Goal: Information Seeking & Learning: Learn about a topic

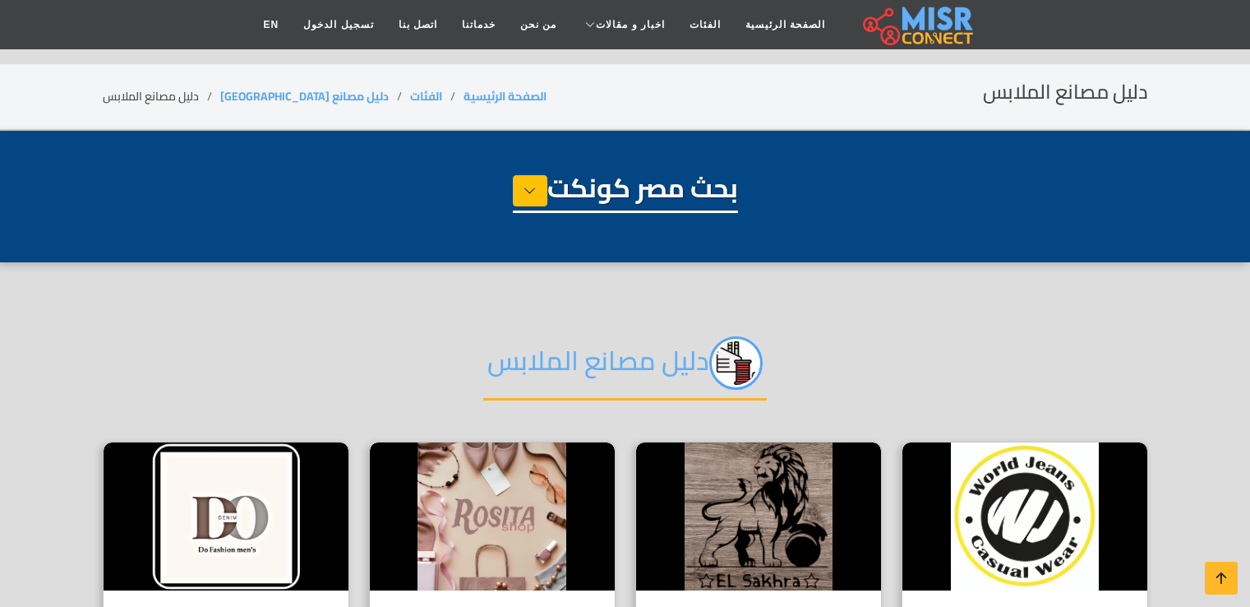
select select "**********"
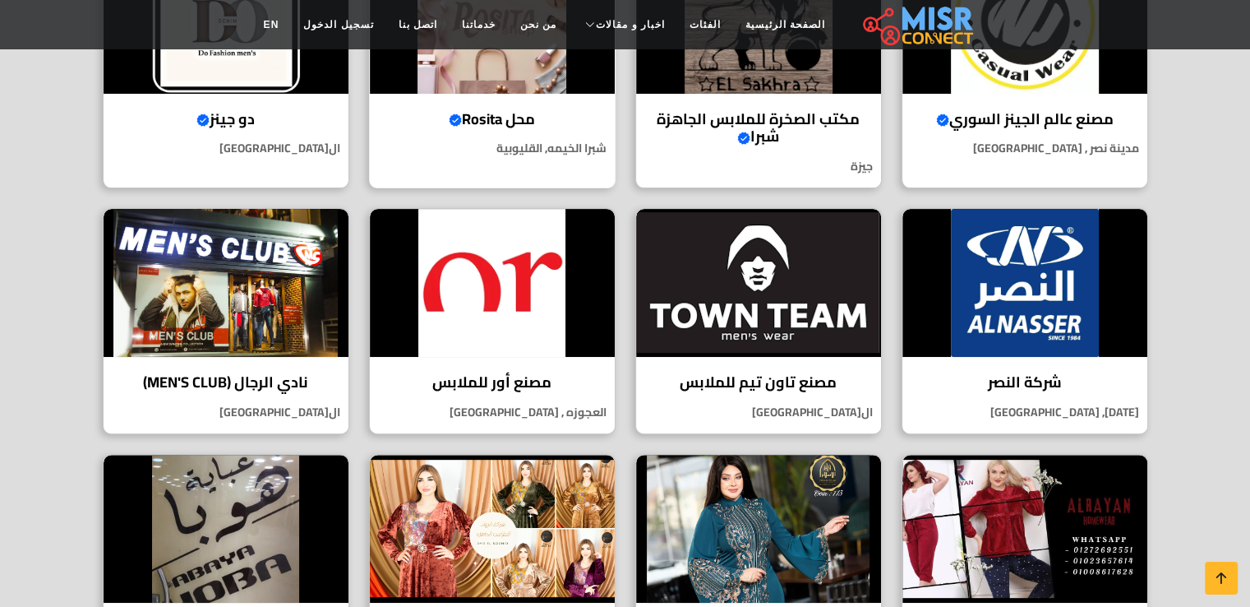
scroll to position [526, 0]
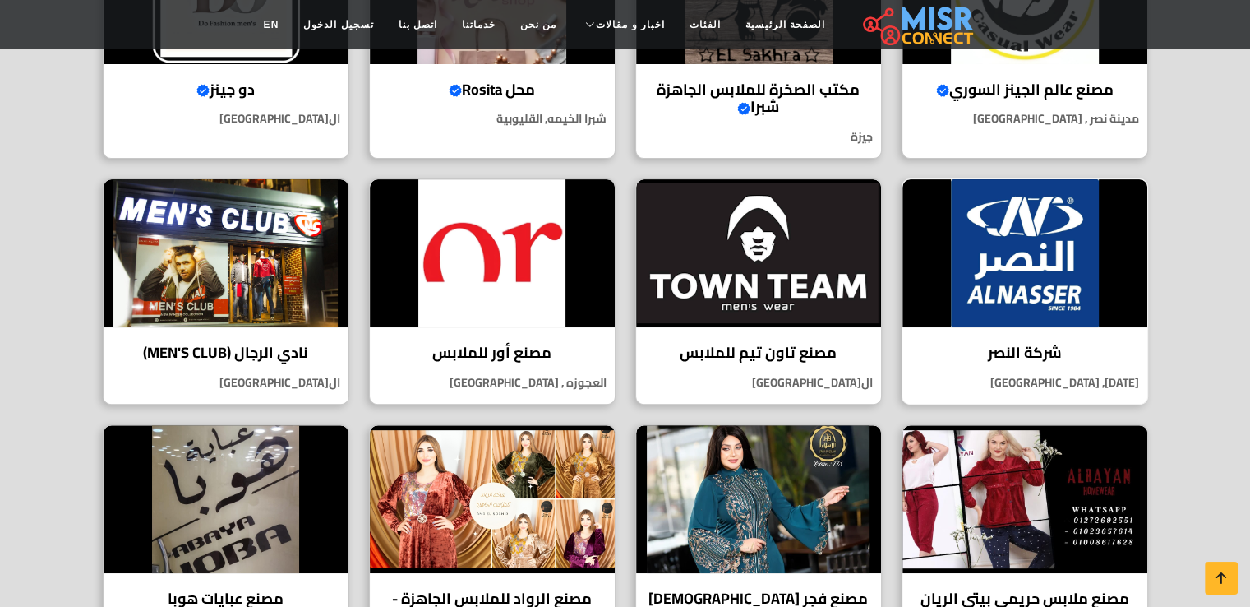
click at [1017, 353] on h4 "شركة النصر" at bounding box center [1025, 353] width 220 height 18
click at [749, 348] on h4 "مصنع تاون تيم للملابس" at bounding box center [758, 353] width 220 height 18
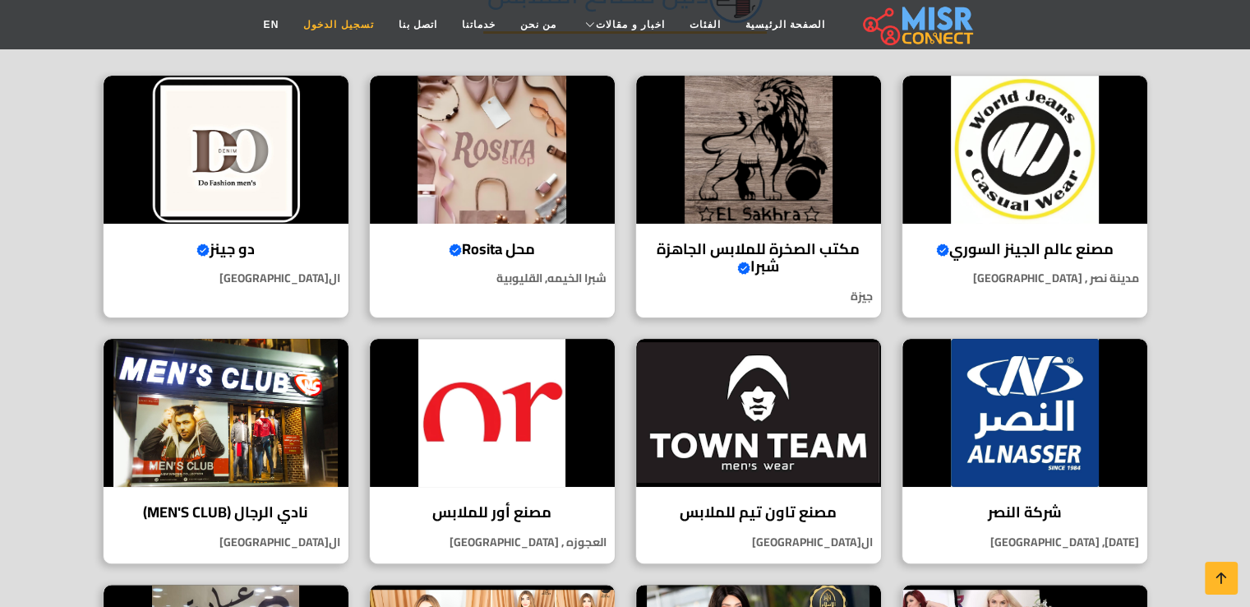
scroll to position [263, 0]
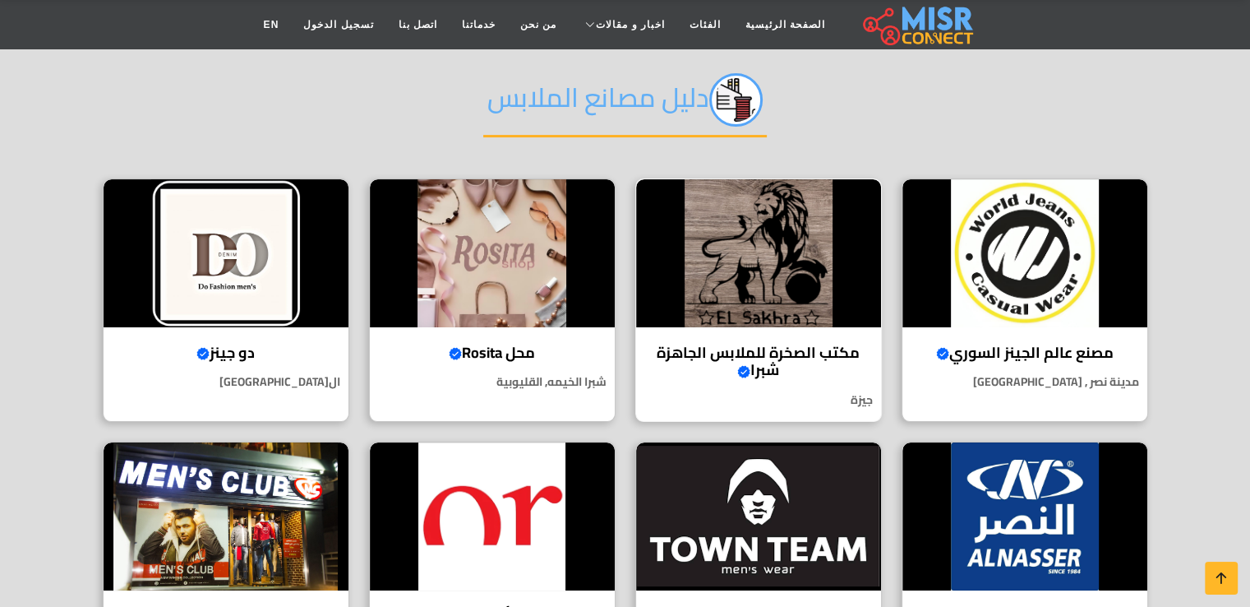
click at [777, 348] on h4 "مكتب الصخرة للملابس الجاهزة شبرا Verified account" at bounding box center [758, 361] width 220 height 35
click at [490, 354] on h4 "محل Rosita Verified account" at bounding box center [492, 353] width 220 height 18
click at [225, 355] on h4 "دو جينز Verified account" at bounding box center [226, 353] width 220 height 18
click at [226, 352] on h4 "دو جينز Verified account" at bounding box center [226, 353] width 220 height 18
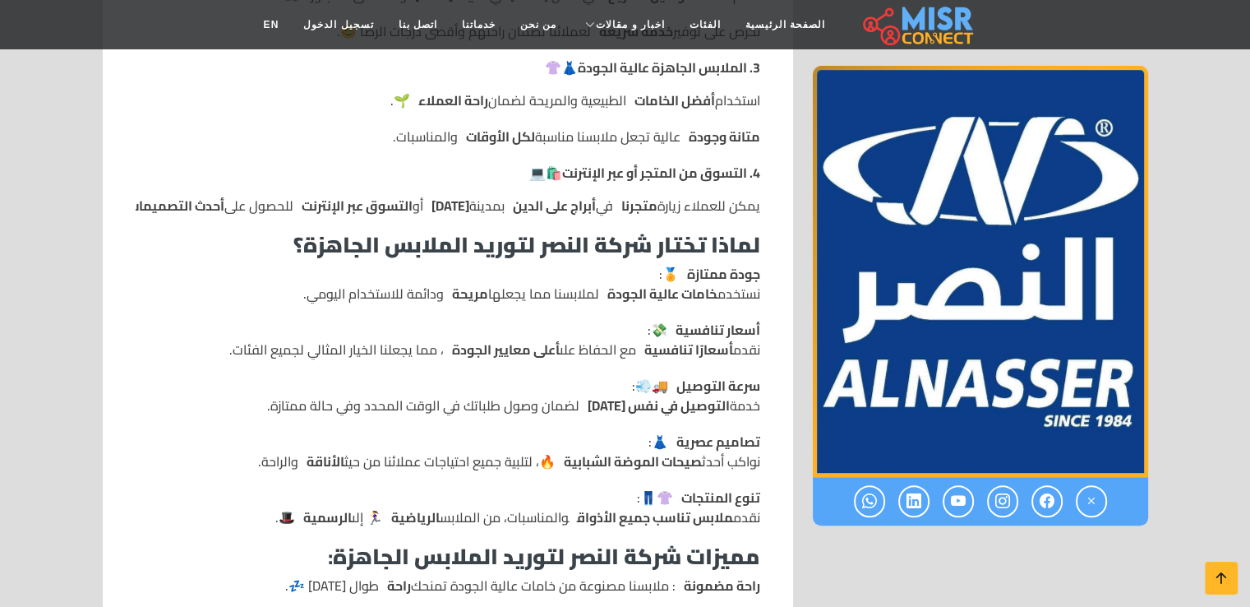
scroll to position [1019, 0]
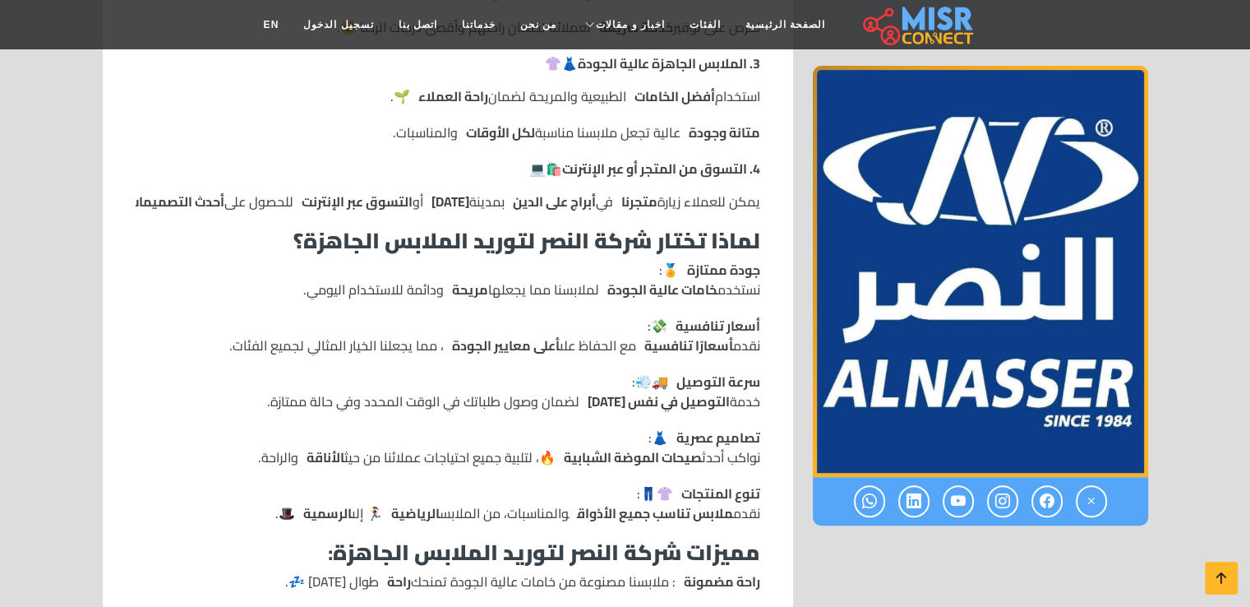
click at [587, 445] on strong "صيحات الموضة الشبابية" at bounding box center [633, 457] width 138 height 25
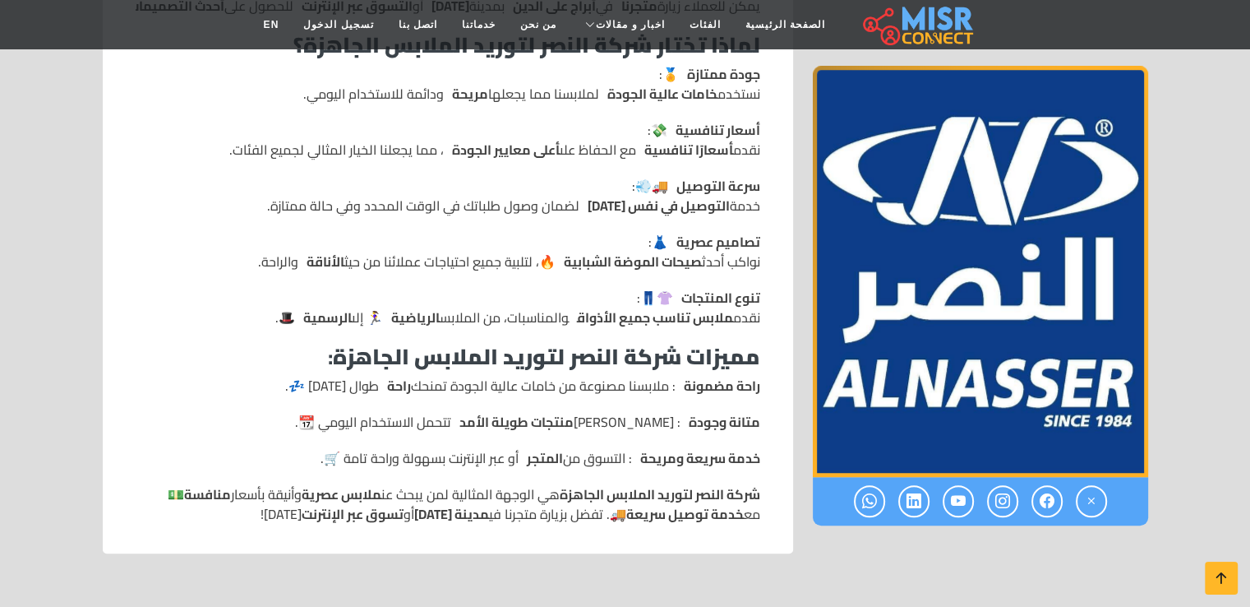
scroll to position [1216, 0]
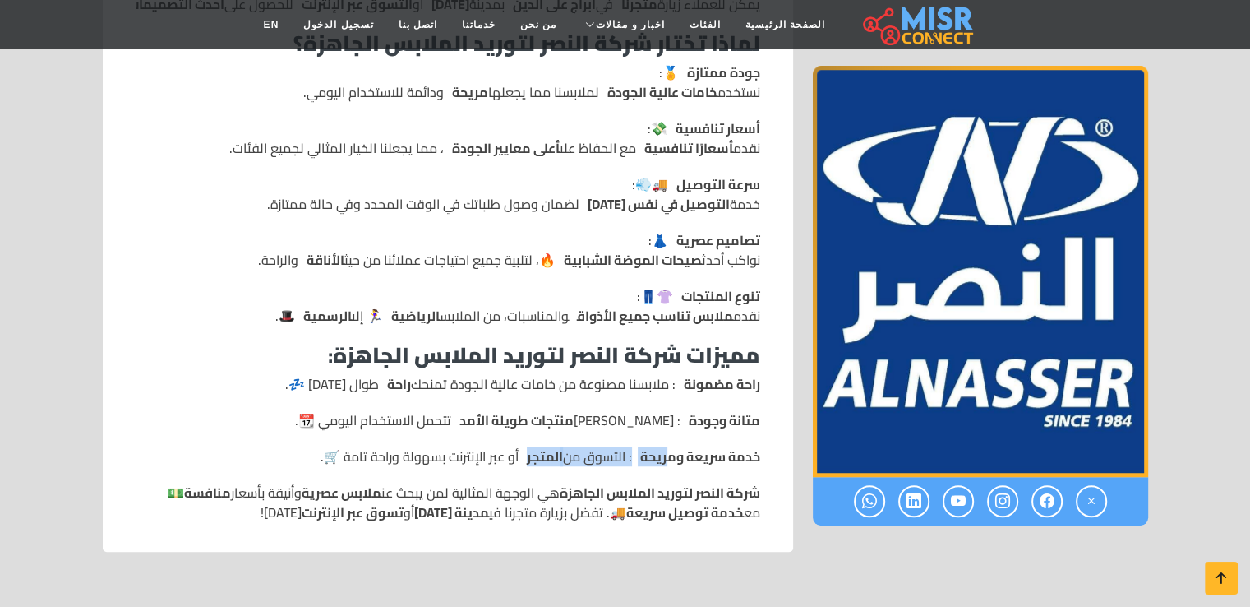
drag, startPoint x: 523, startPoint y: 415, endPoint x: 666, endPoint y: 422, distance: 142.3
click at [666, 422] on ul "راحة مضمونة : ملابسنا مصنوعة من خامات عالية الجودة تمنحك راحة طوال اليوم 💤. متا…" at bounding box center [448, 420] width 625 height 92
click at [671, 446] on strong "خدمة سريعة ومريحة" at bounding box center [700, 456] width 120 height 20
click at [684, 424] on ul "راحة مضمونة : ملابسنا مصنوعة من خامات عالية الجودة تمنحك راحة طوال اليوم 💤. متا…" at bounding box center [448, 420] width 625 height 92
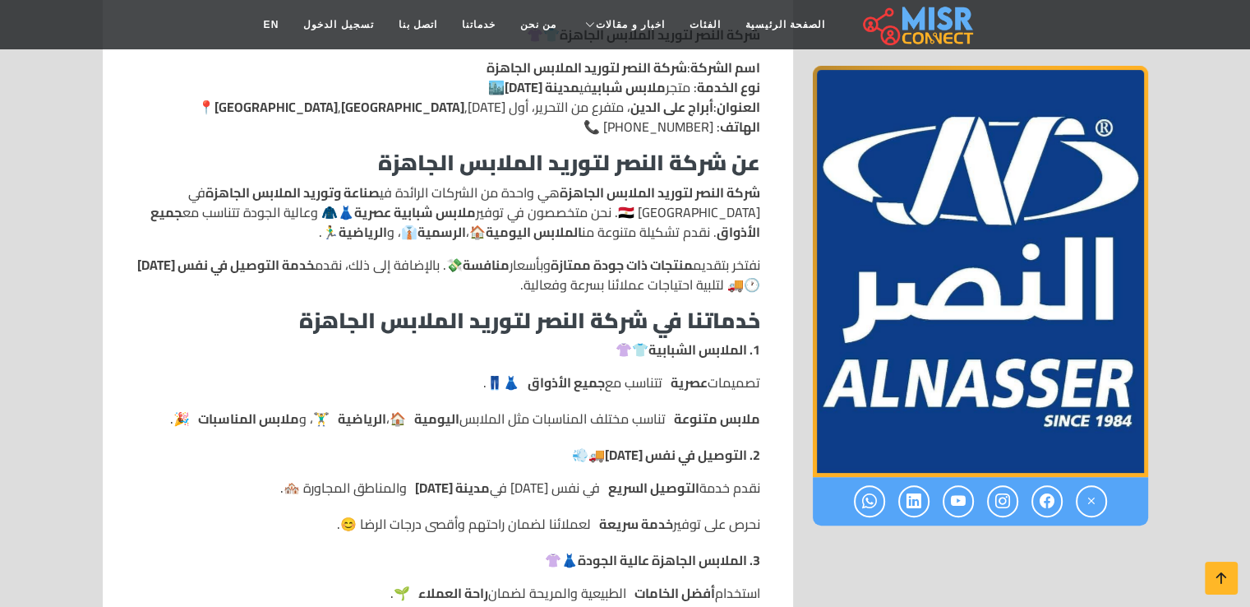
scroll to position [519, 0]
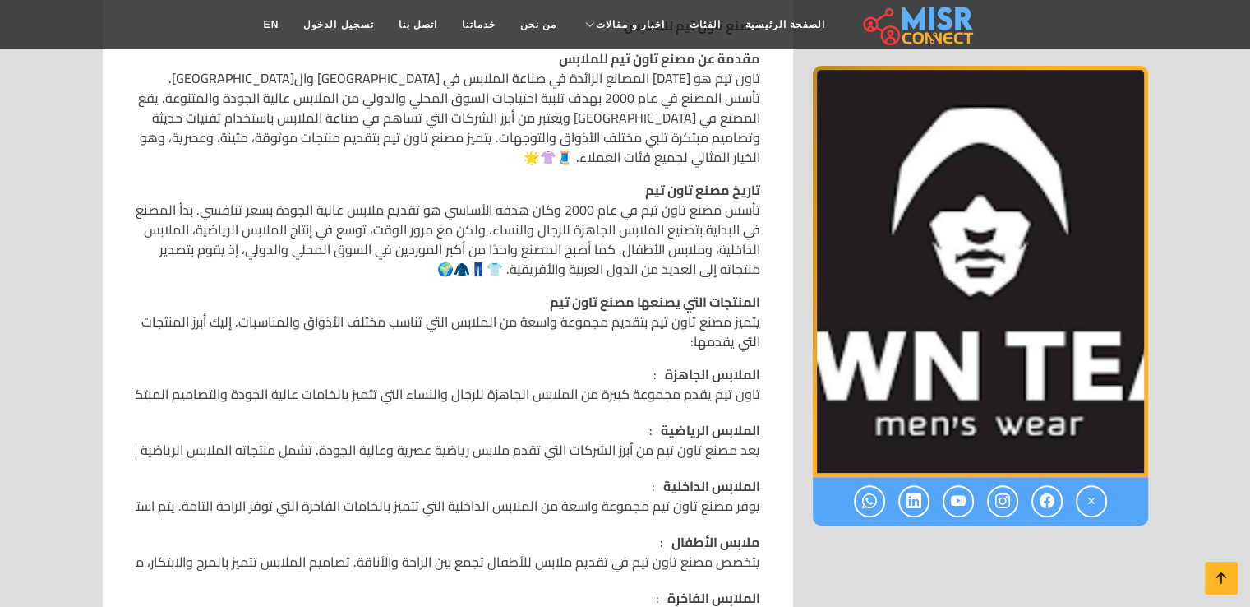
scroll to position [559, 0]
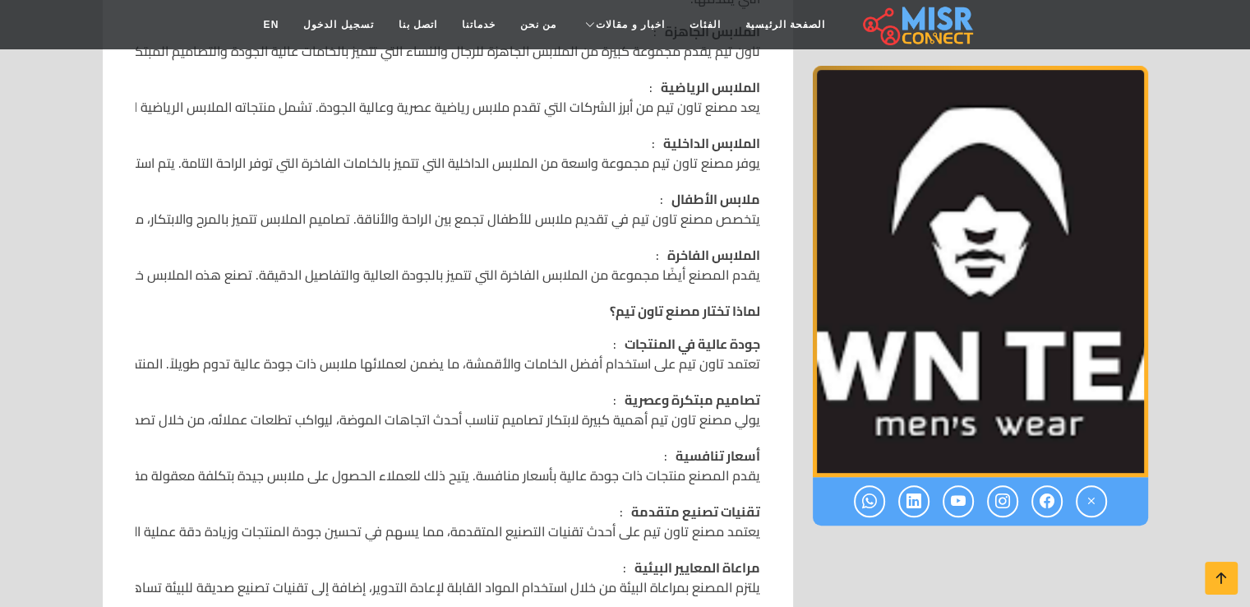
click at [667, 387] on strong "تصاميم مبتكرة وعصرية" at bounding box center [693, 399] width 136 height 25
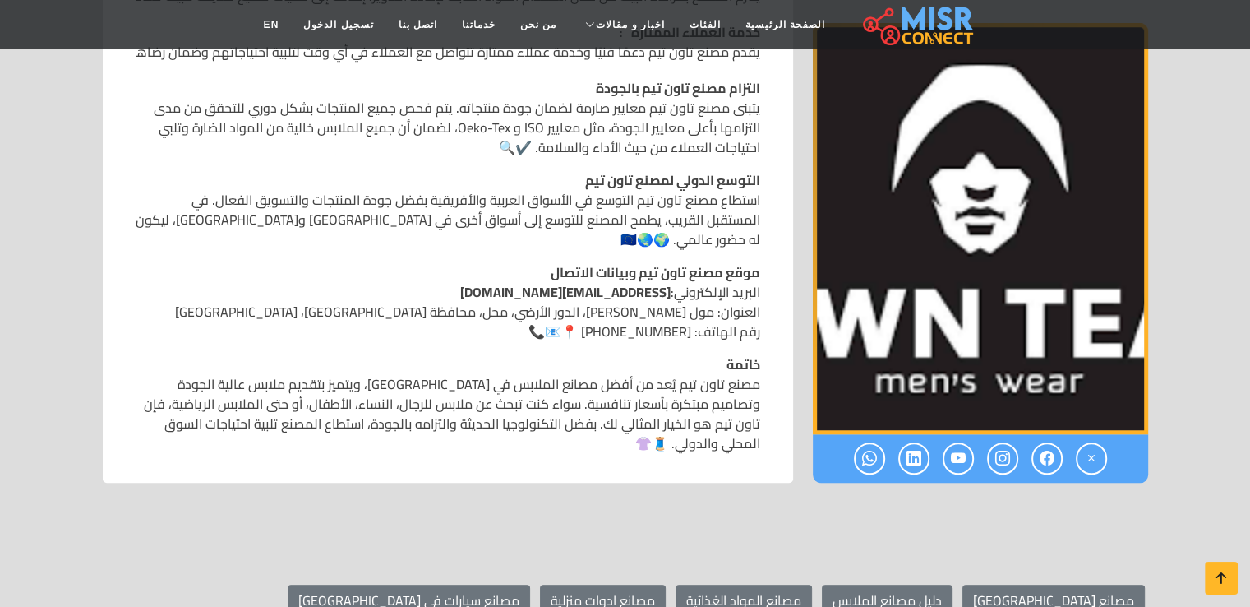
scroll to position [1446, 0]
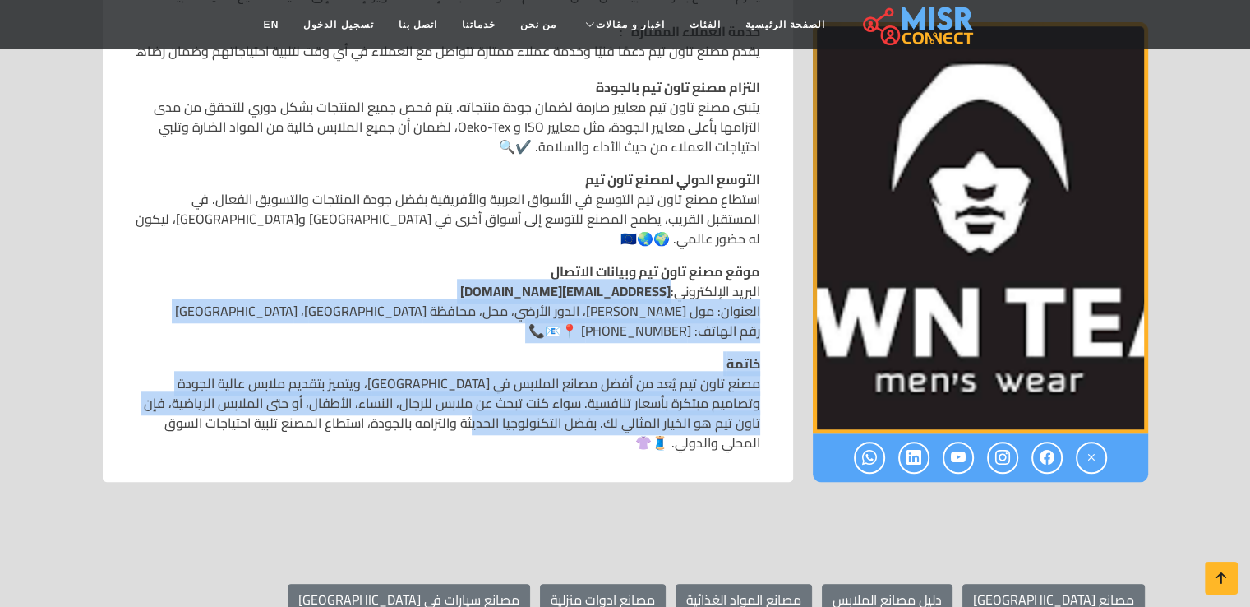
drag, startPoint x: 548, startPoint y: 381, endPoint x: 324, endPoint y: 187, distance: 296.0
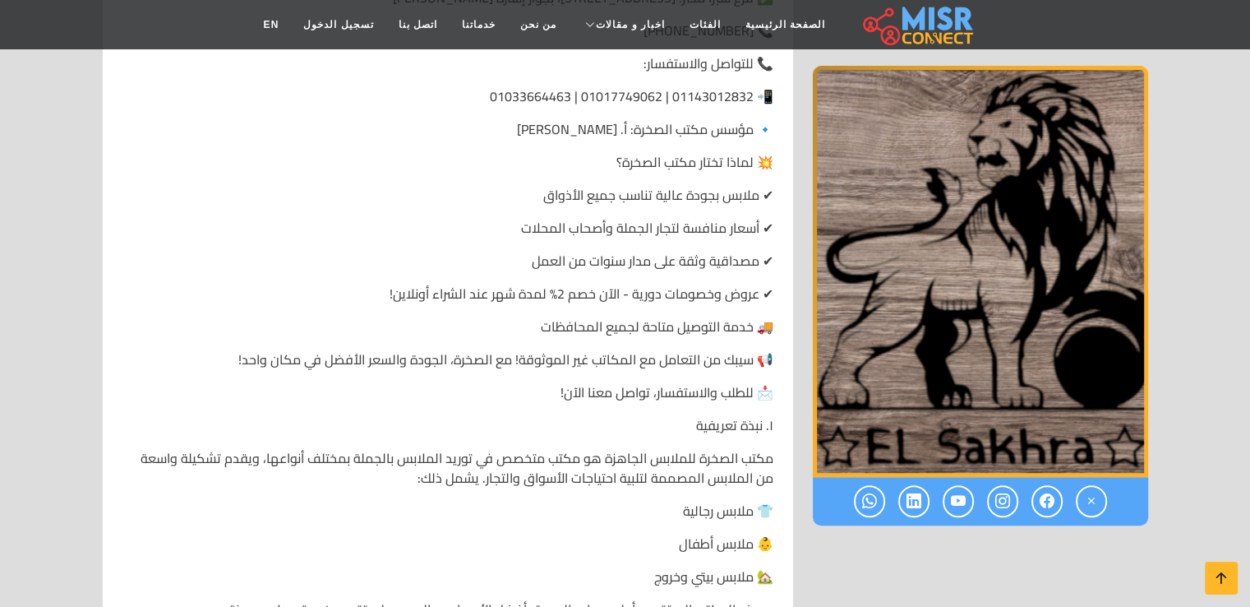
scroll to position [1216, 0]
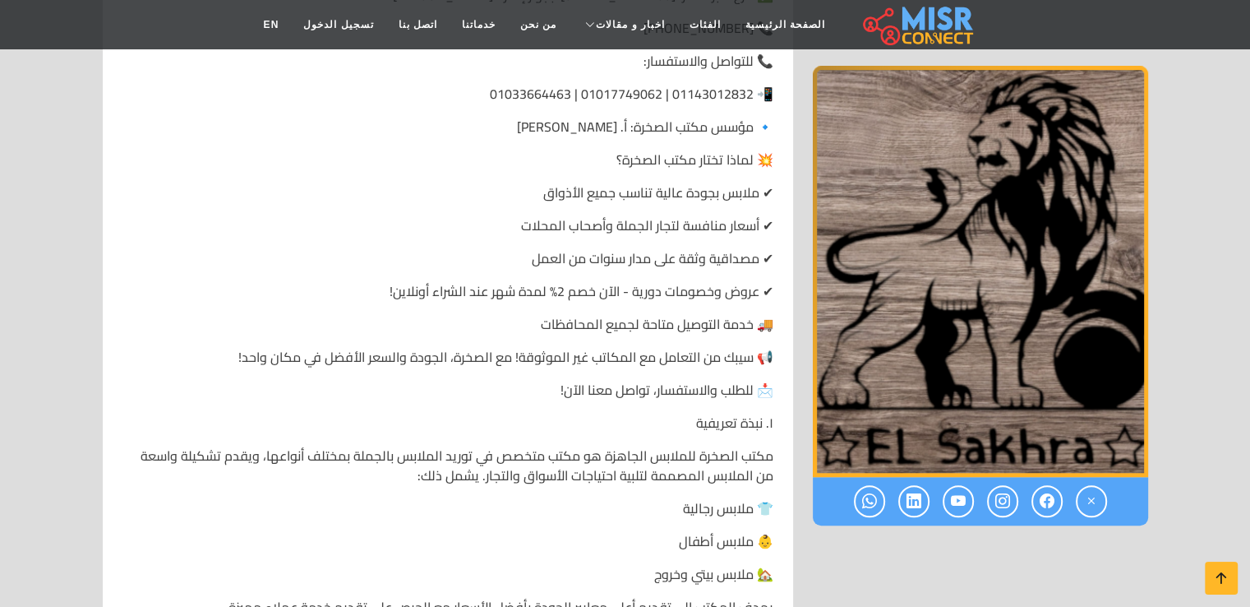
drag, startPoint x: 523, startPoint y: 382, endPoint x: 463, endPoint y: 379, distance: 60.1
click at [463, 380] on p "📩 للطلب والاستفسار، تواصل معنا الآن!" at bounding box center [447, 390] width 651 height 20
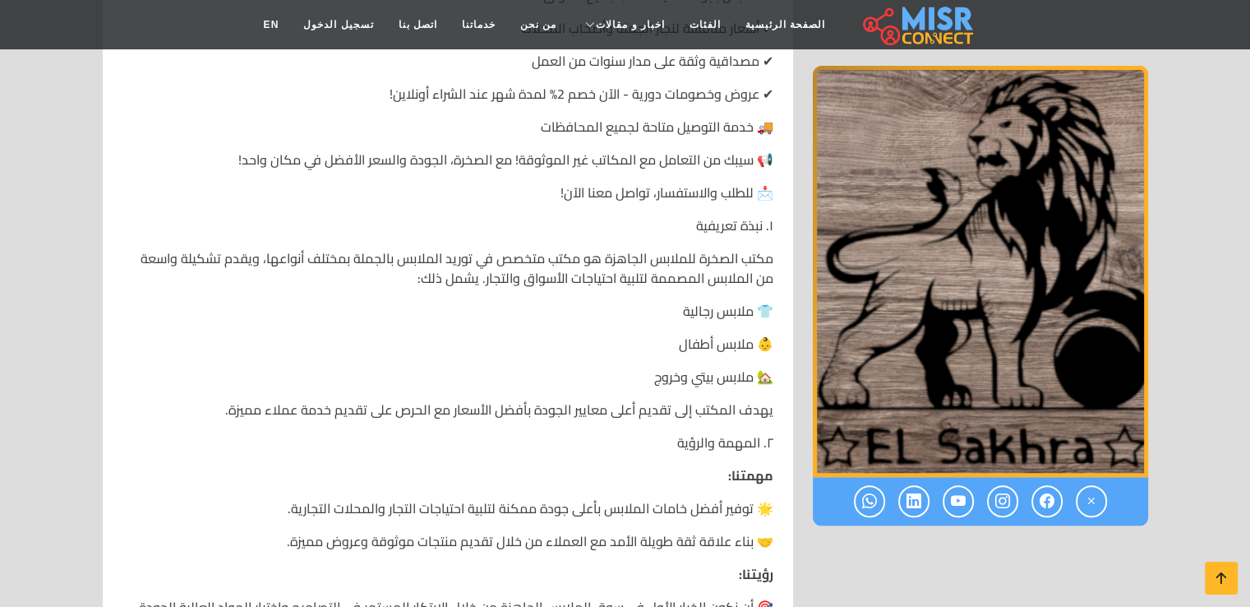
scroll to position [1381, 0]
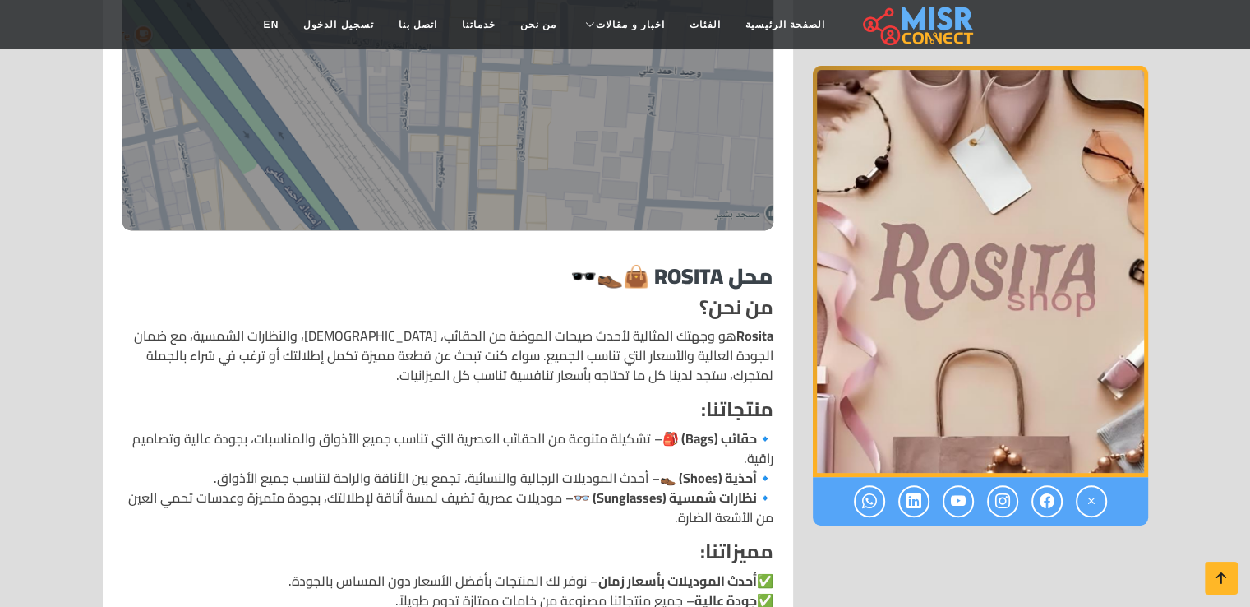
scroll to position [691, 0]
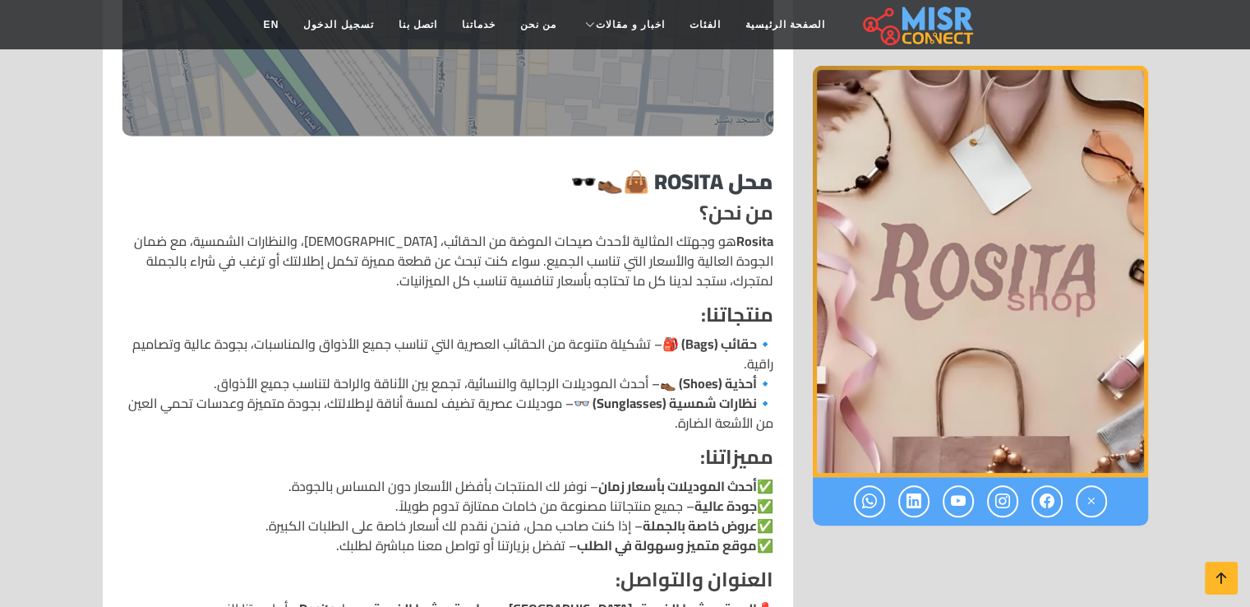
drag, startPoint x: 586, startPoint y: 339, endPoint x: 656, endPoint y: 304, distance: 77.9
click at [656, 304] on div "محل Rosita 👜👞🕶️ من نحن؟ Rosita هو وجهتك المثالية لأحدث صيحات الموضة من الحقائب،…" at bounding box center [447, 418] width 651 height 501
click at [652, 303] on h4 "منتجاتنا:" at bounding box center [447, 315] width 651 height 24
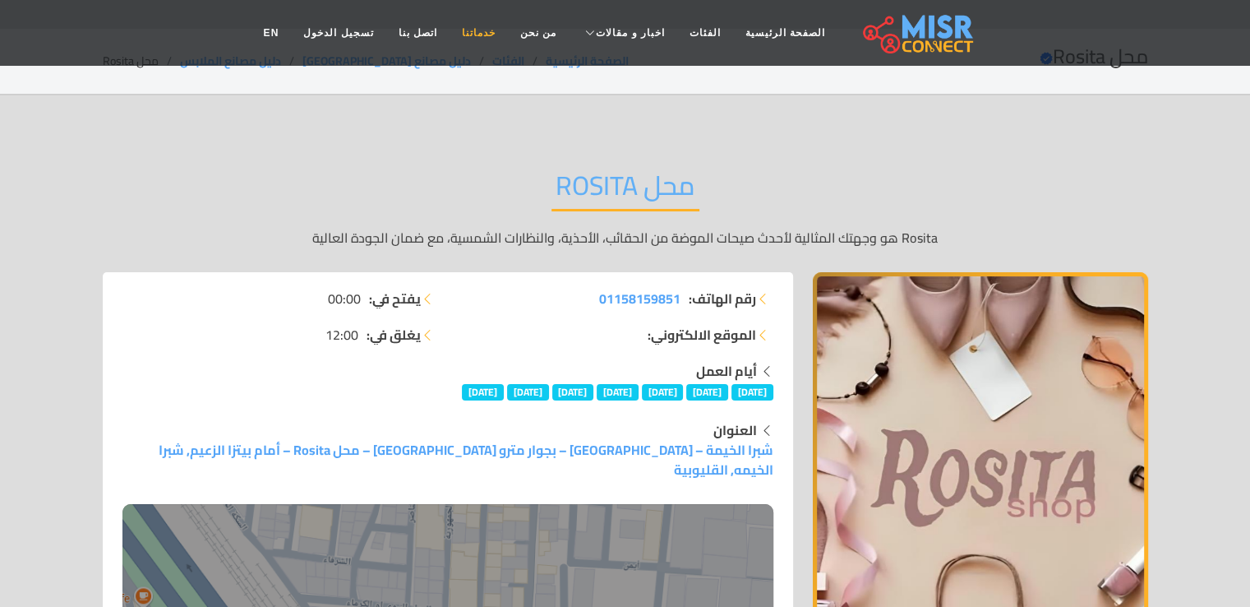
scroll to position [66, 0]
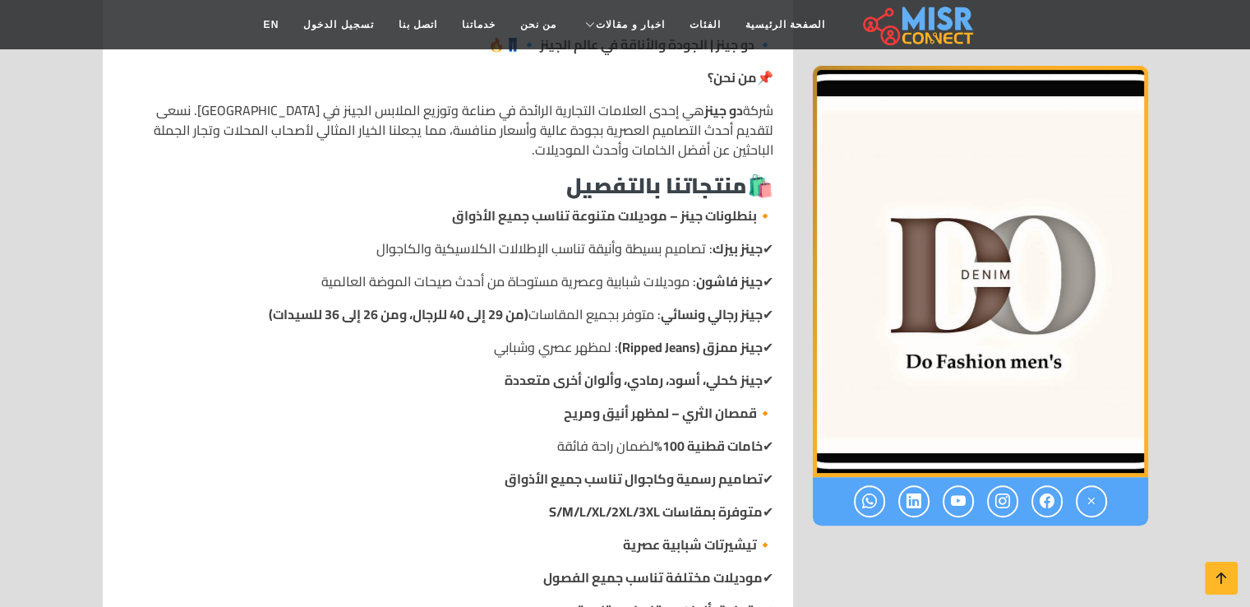
scroll to position [526, 0]
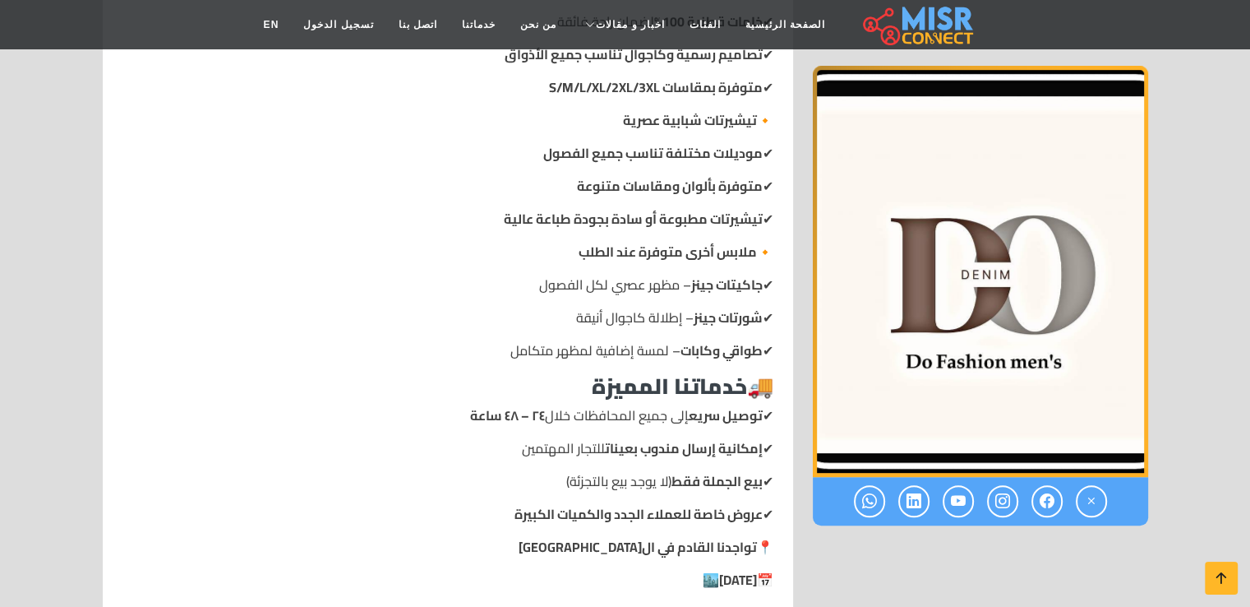
scroll to position [920, 0]
